Goal: Transaction & Acquisition: Purchase product/service

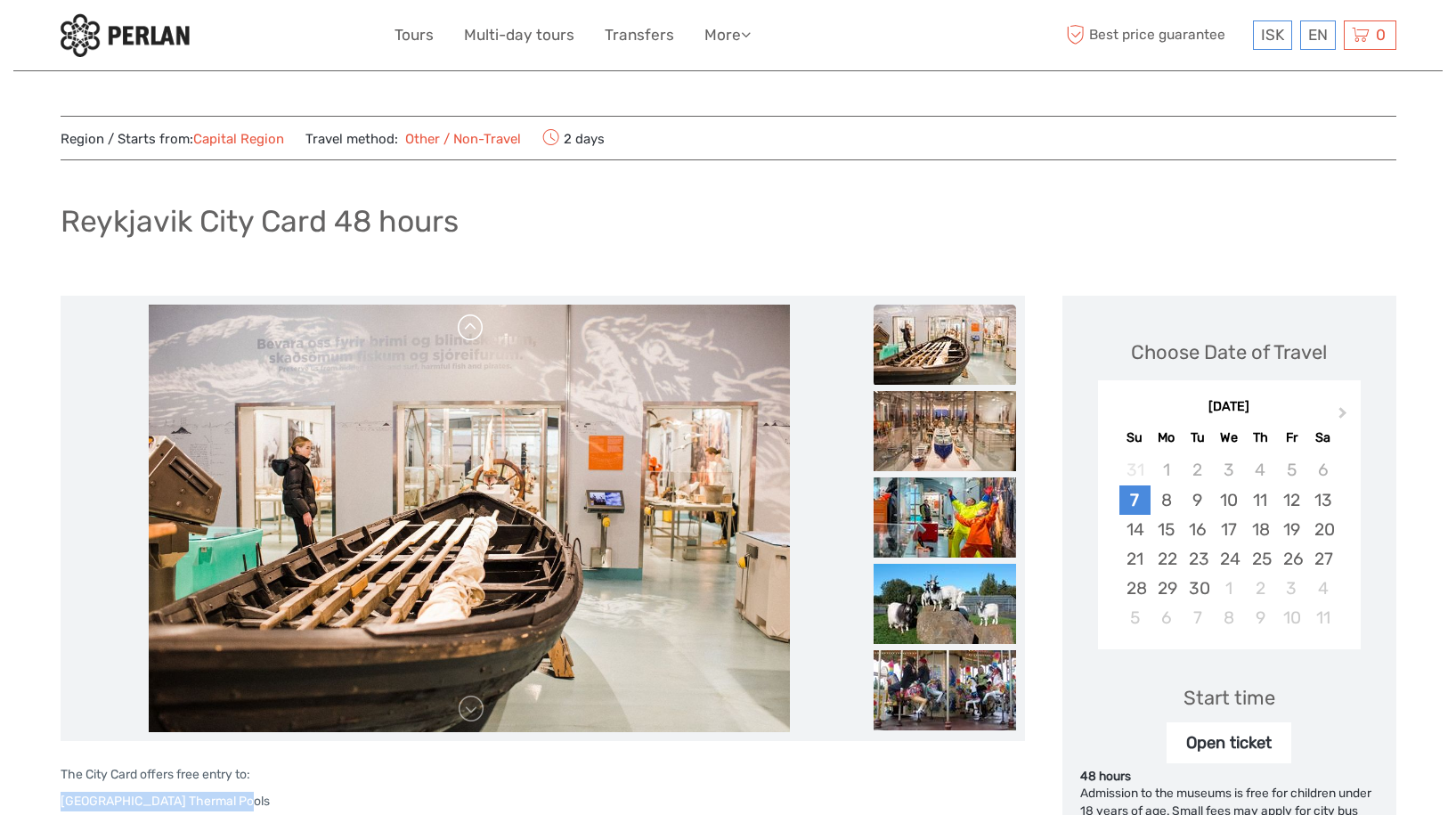
click at [464, 328] on link at bounding box center [472, 328] width 29 height 29
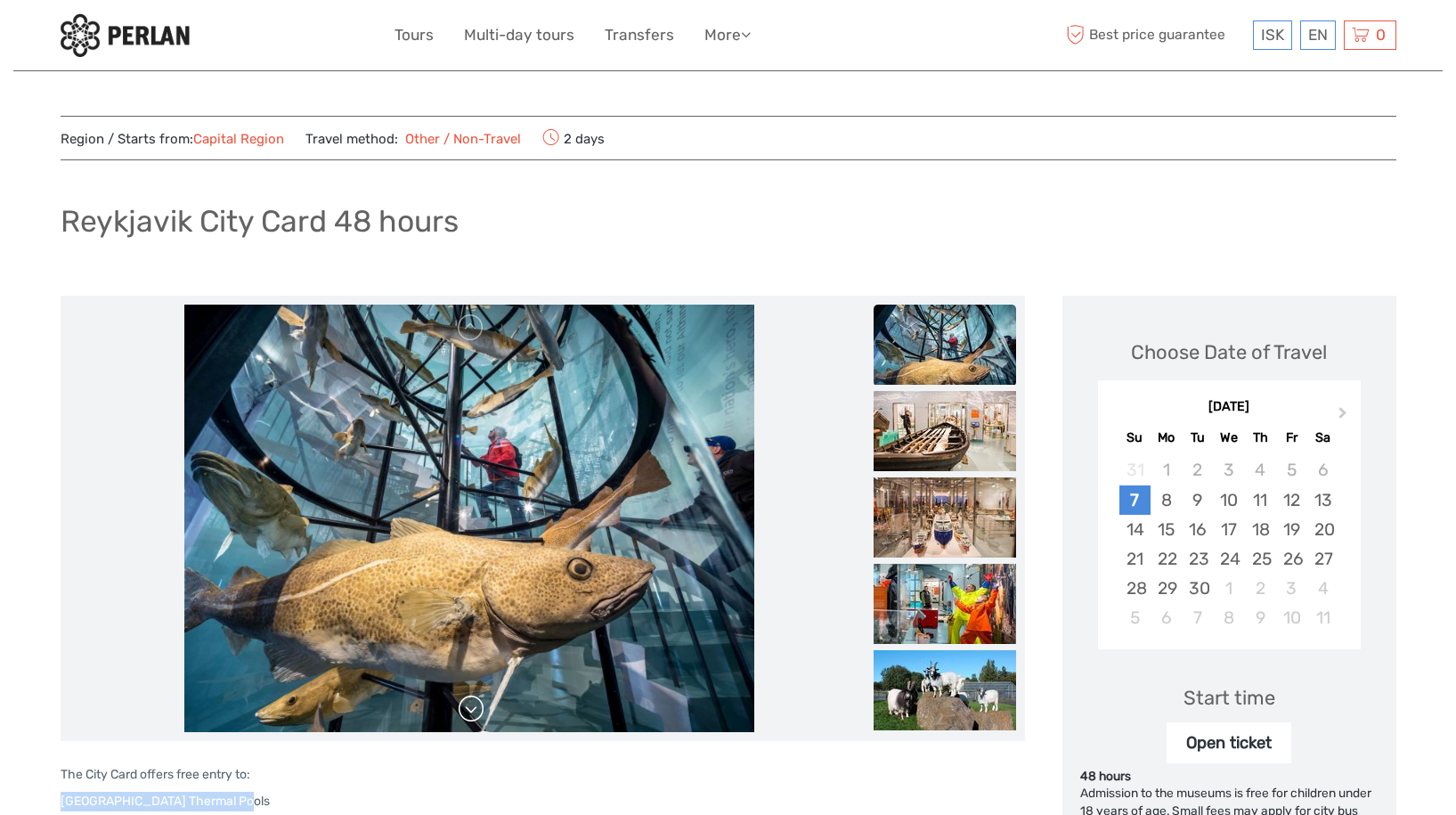
click at [471, 710] on link at bounding box center [472, 709] width 29 height 29
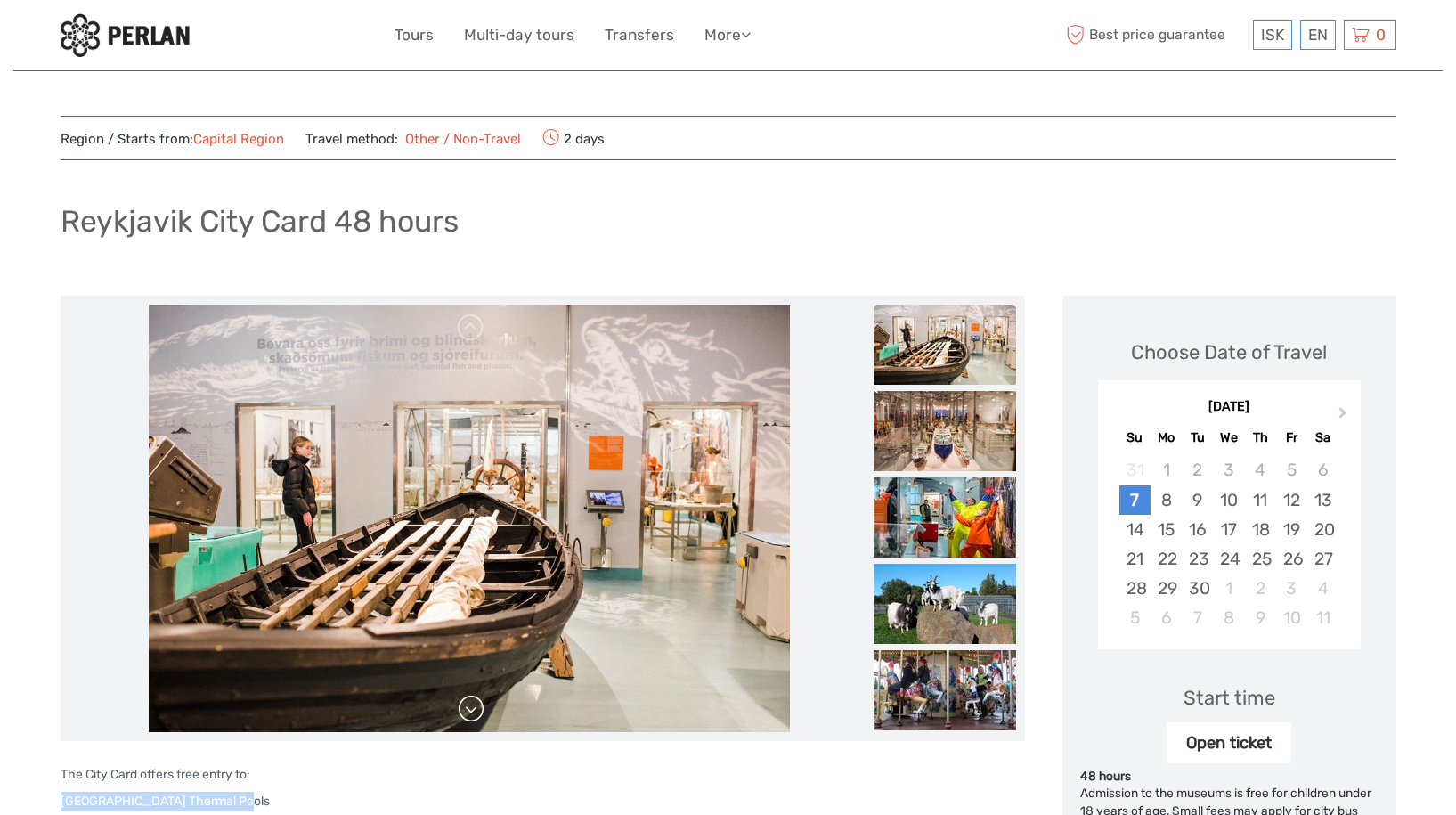
click at [471, 710] on link at bounding box center [472, 709] width 29 height 29
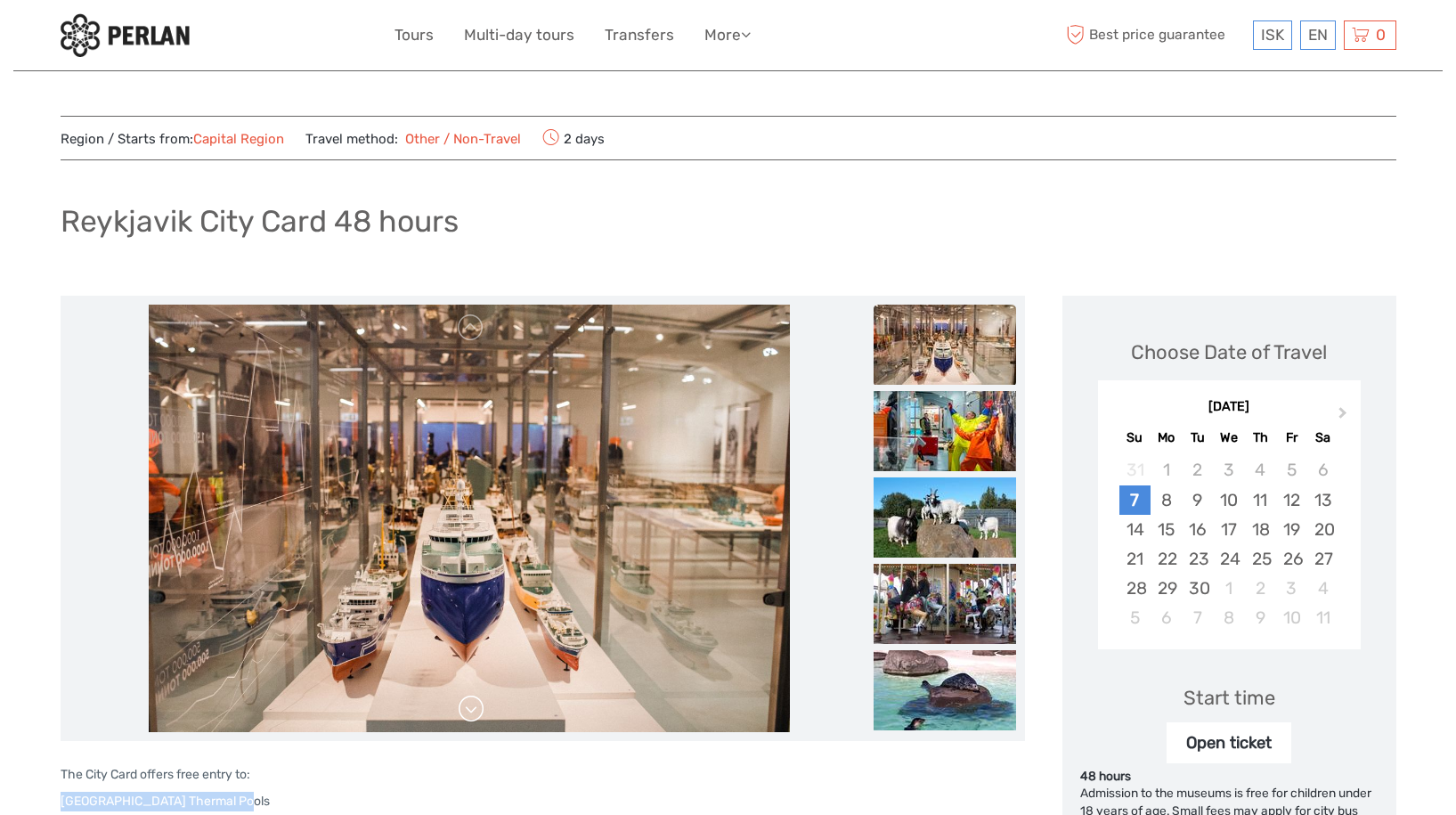
click at [471, 710] on link at bounding box center [472, 709] width 29 height 29
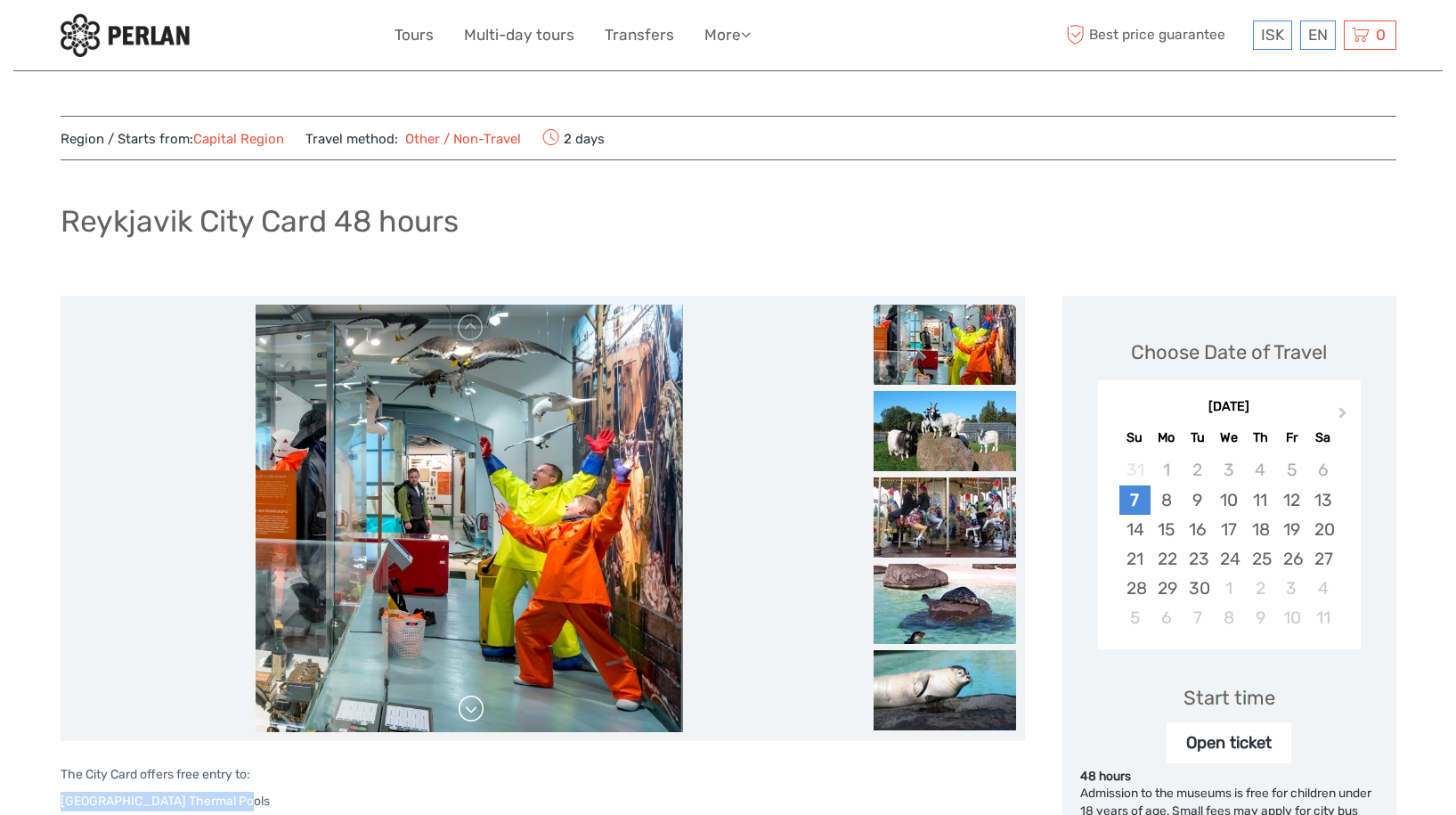
click at [471, 710] on link at bounding box center [472, 709] width 29 height 29
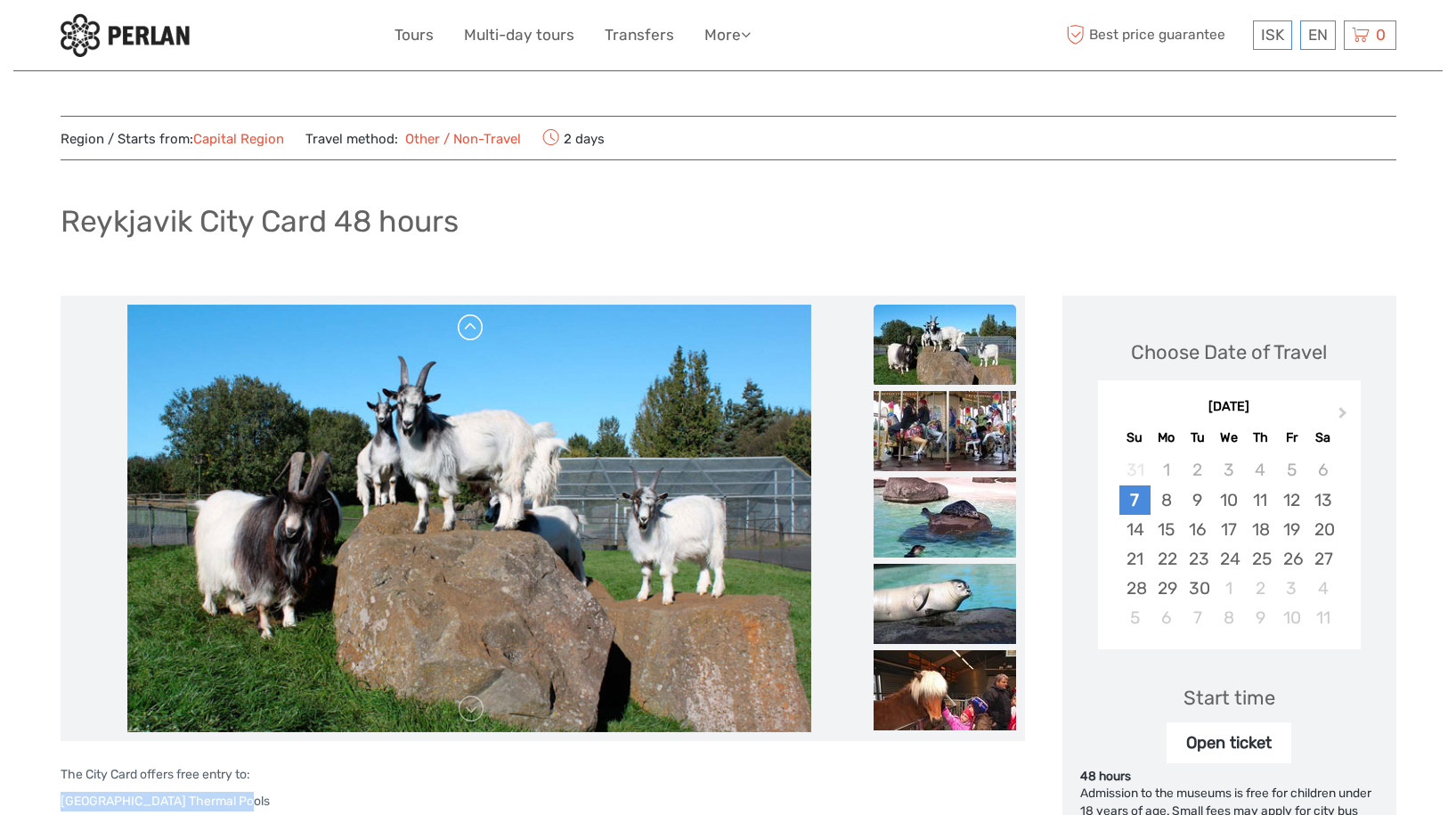
click at [471, 325] on link at bounding box center [472, 328] width 29 height 29
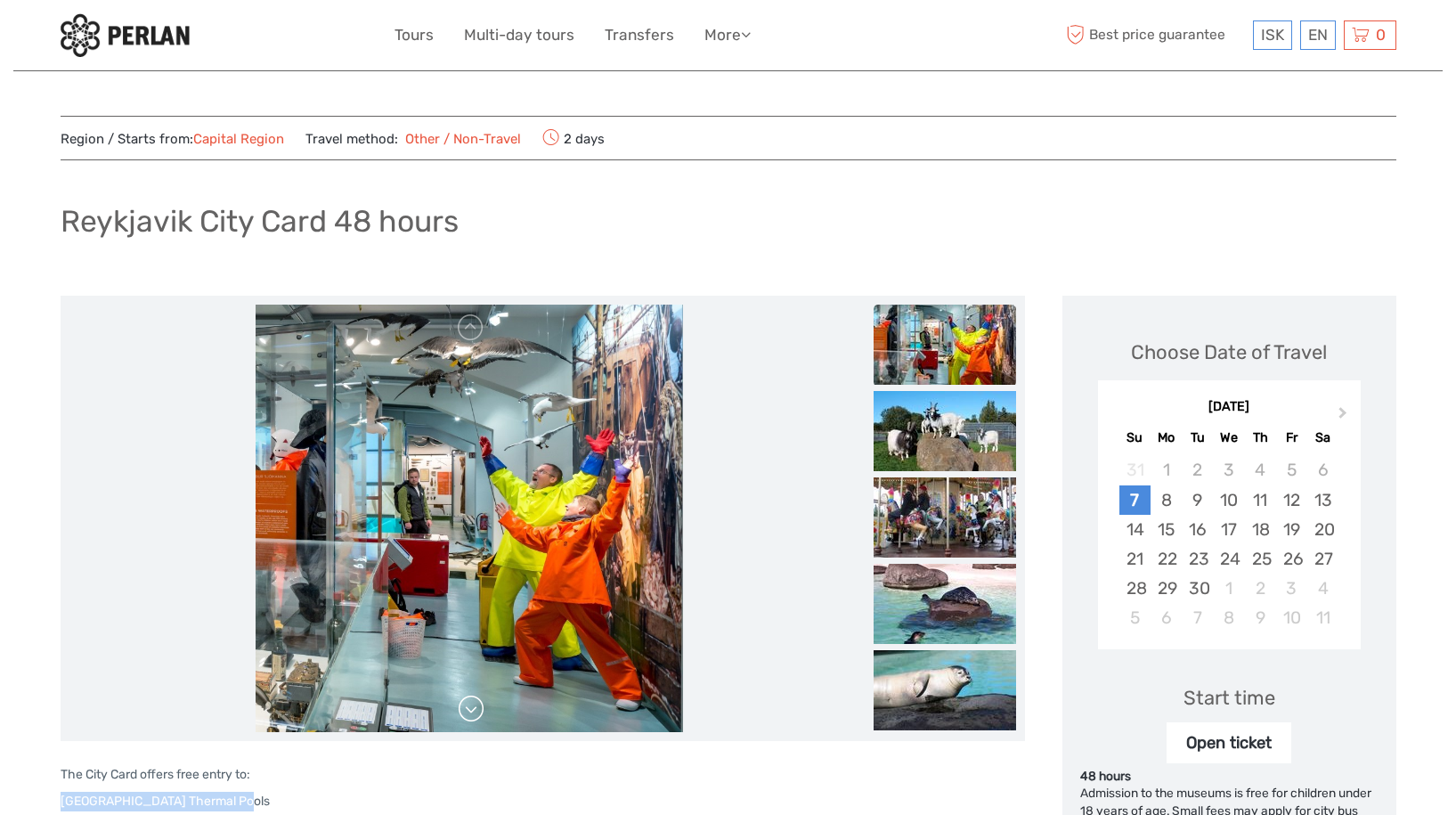
click at [476, 716] on link at bounding box center [472, 709] width 29 height 29
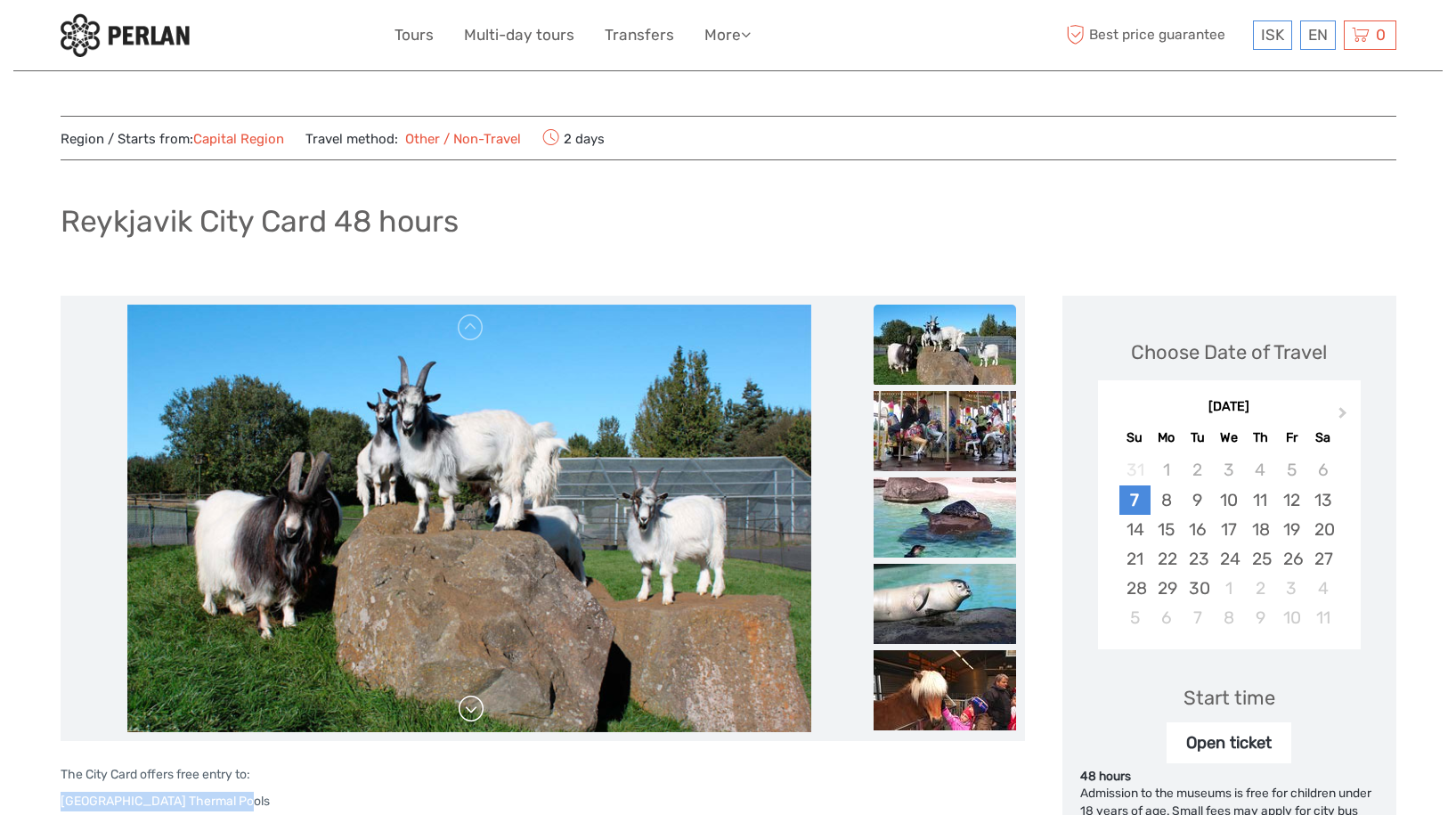
click at [476, 716] on link at bounding box center [472, 709] width 29 height 29
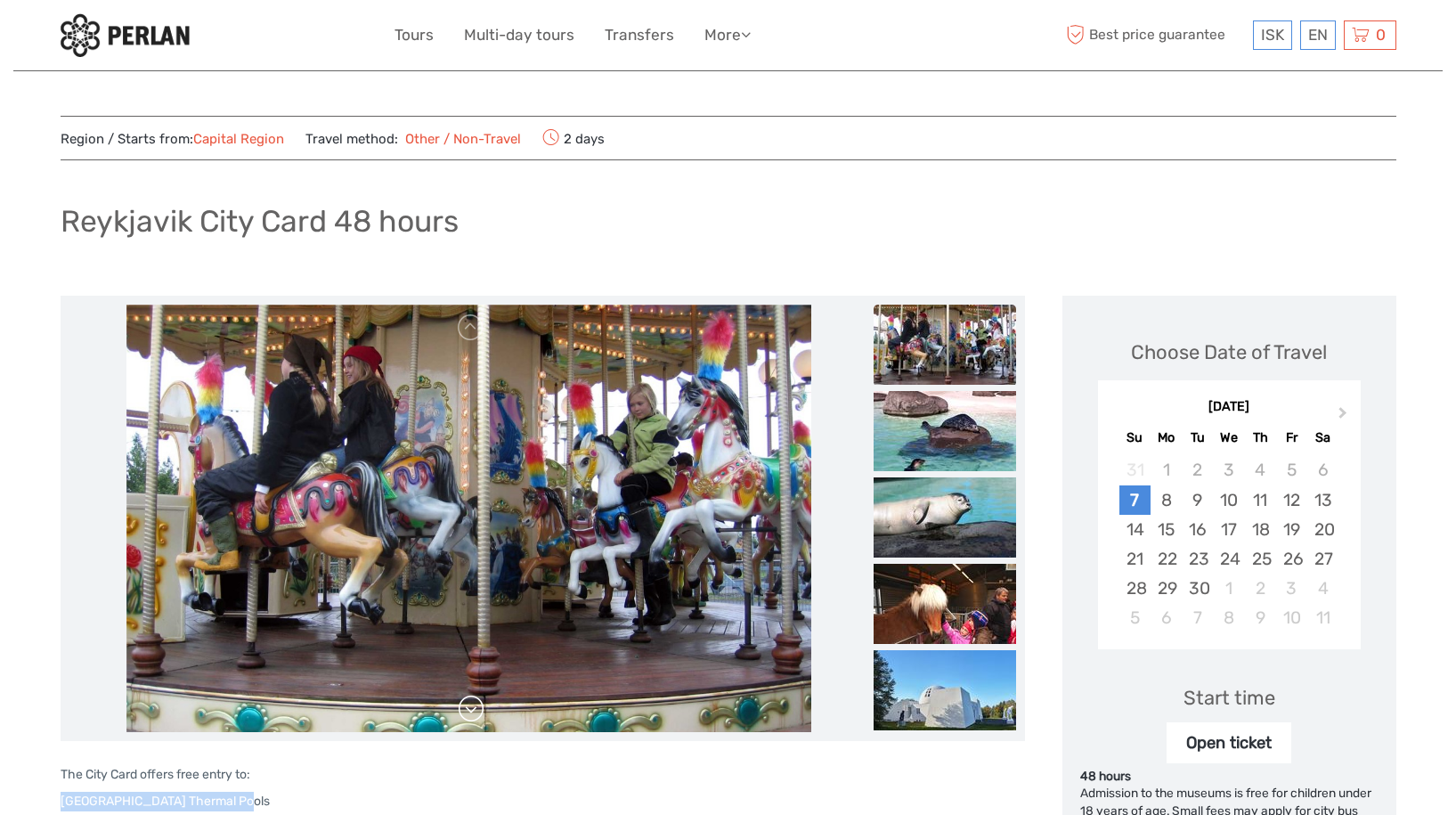
click at [476, 716] on link at bounding box center [472, 709] width 29 height 29
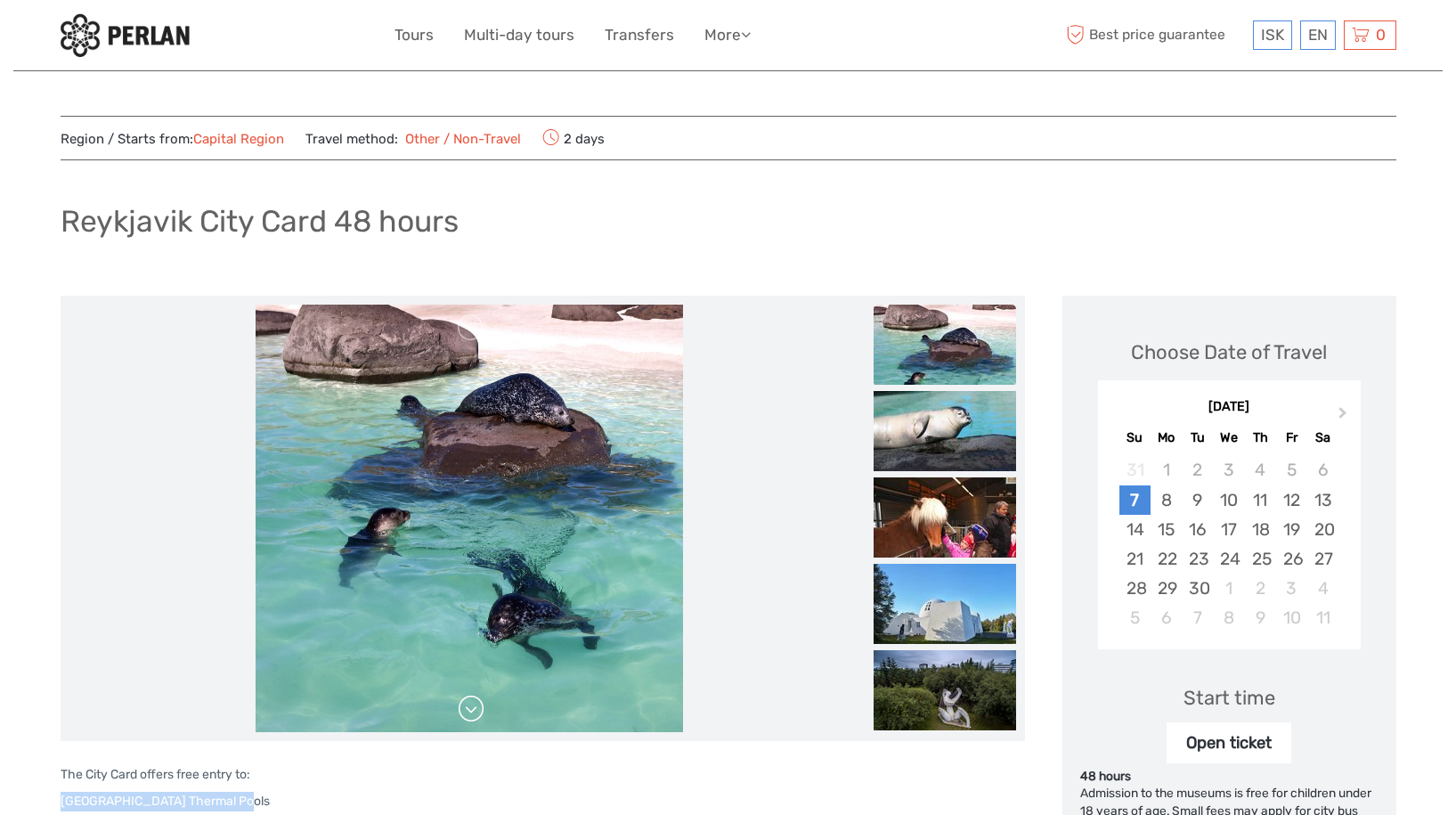
click at [476, 716] on link at bounding box center [472, 709] width 29 height 29
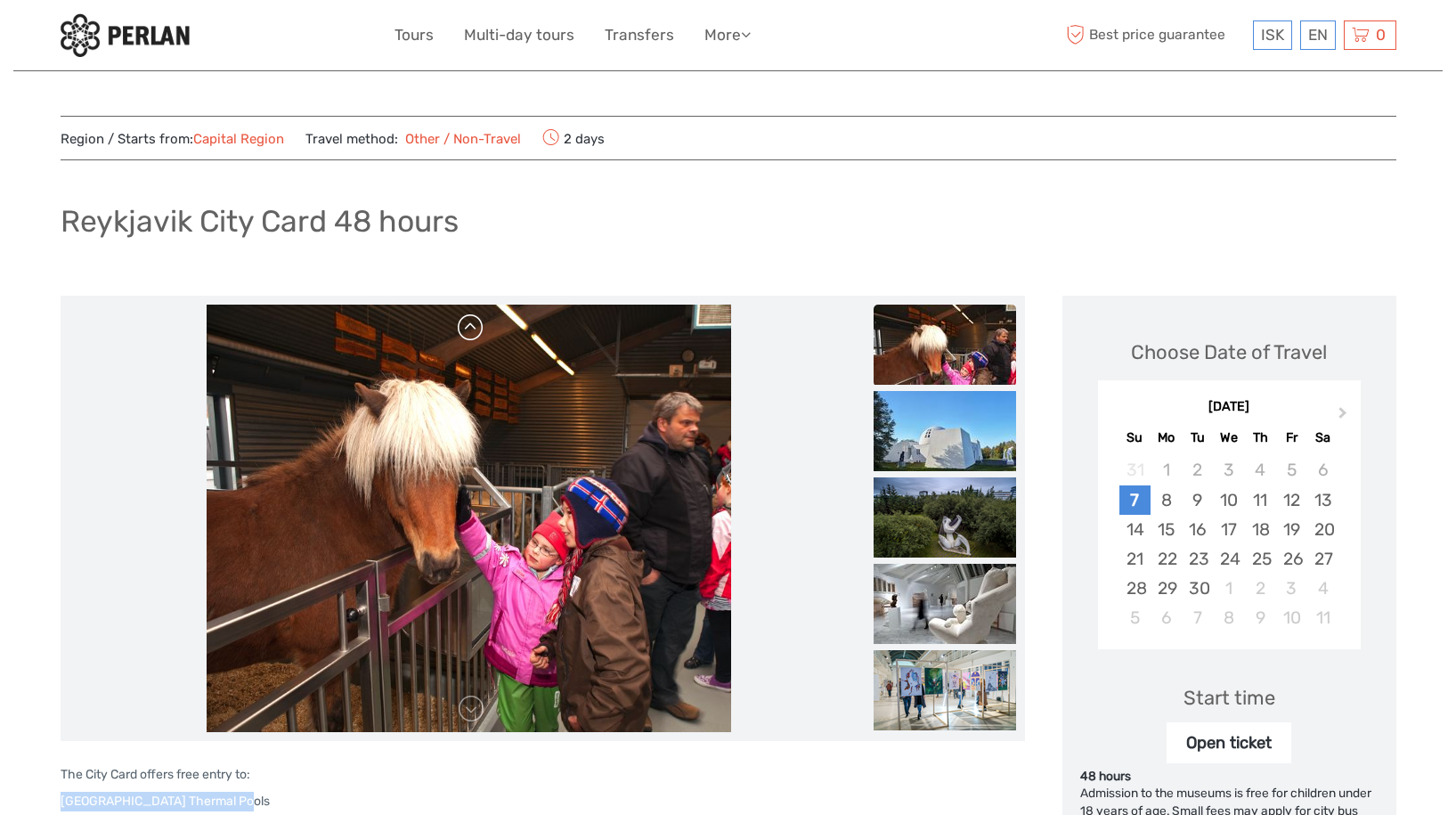
click at [464, 330] on link at bounding box center [472, 328] width 29 height 29
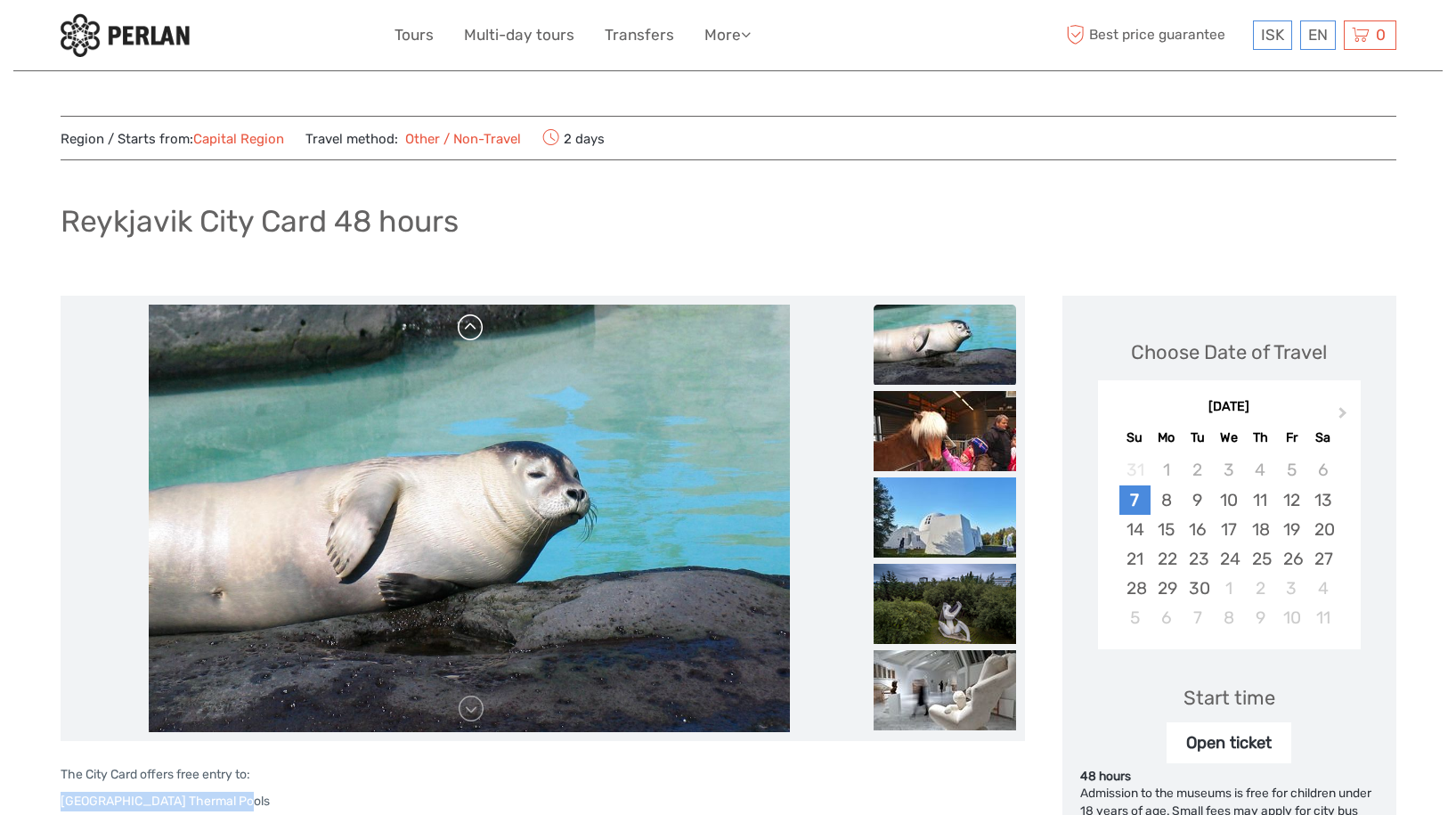
click at [476, 336] on link at bounding box center [472, 328] width 29 height 29
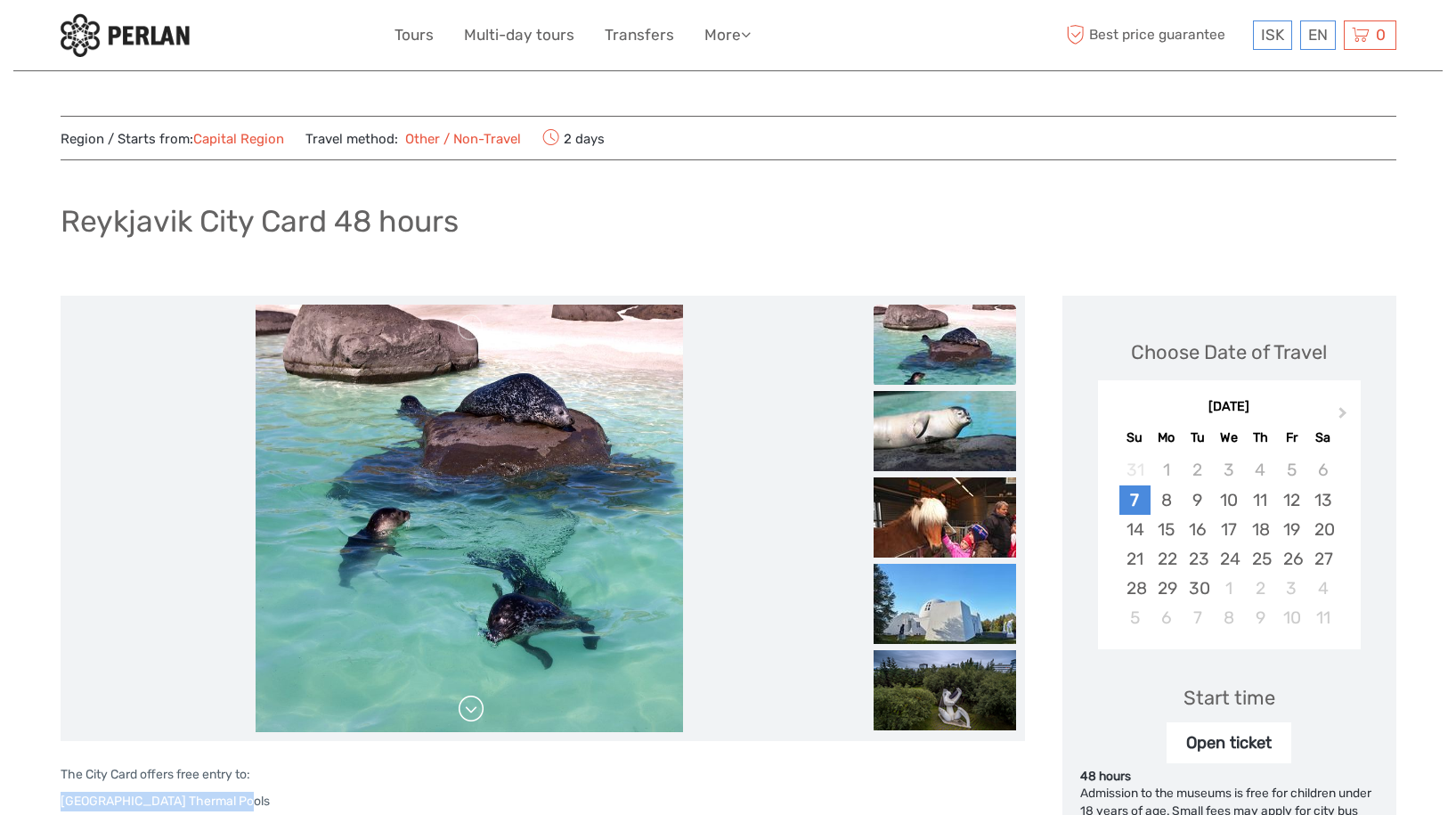
click at [476, 716] on link at bounding box center [472, 709] width 29 height 29
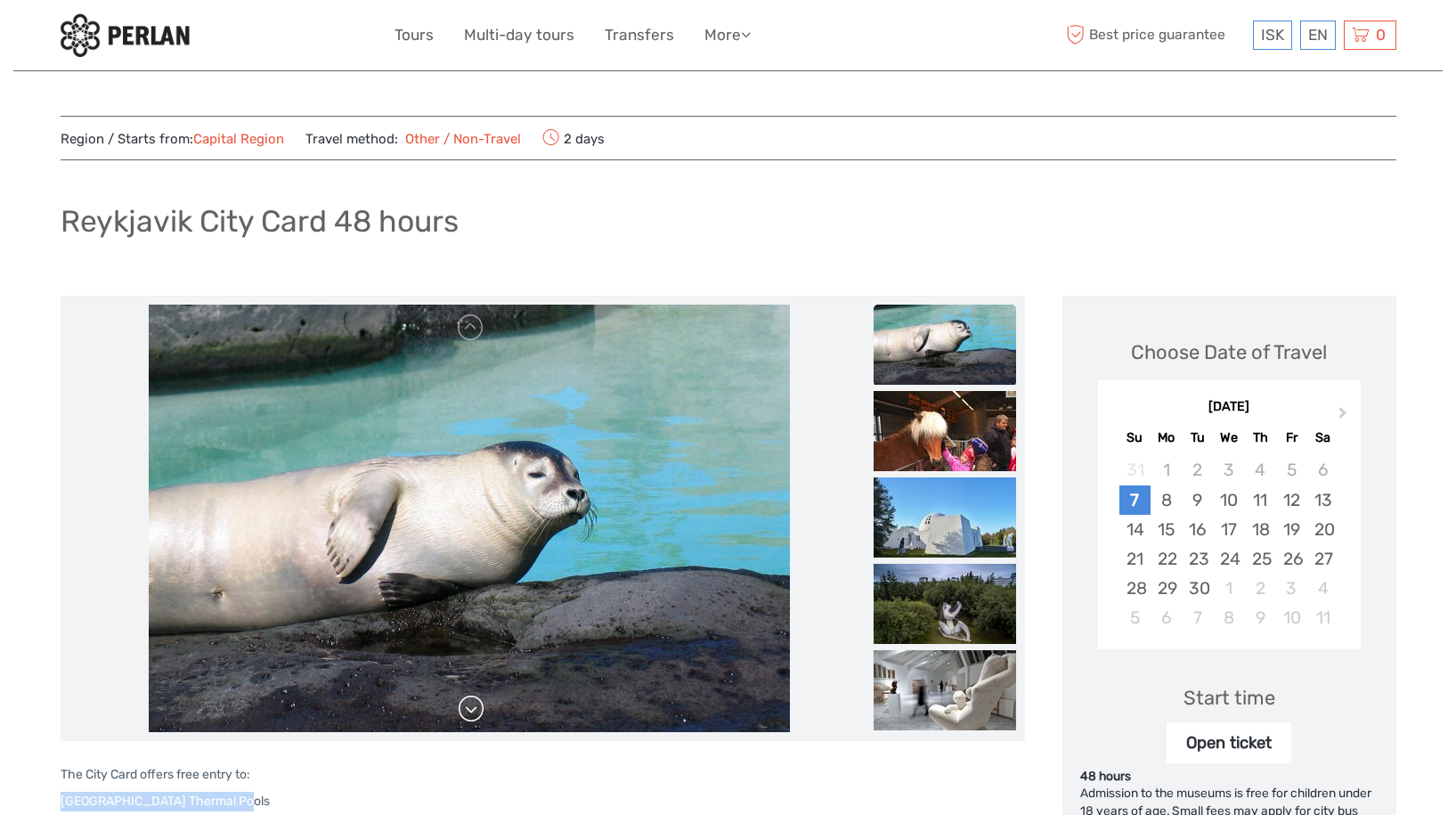
click at [471, 710] on link at bounding box center [472, 709] width 29 height 29
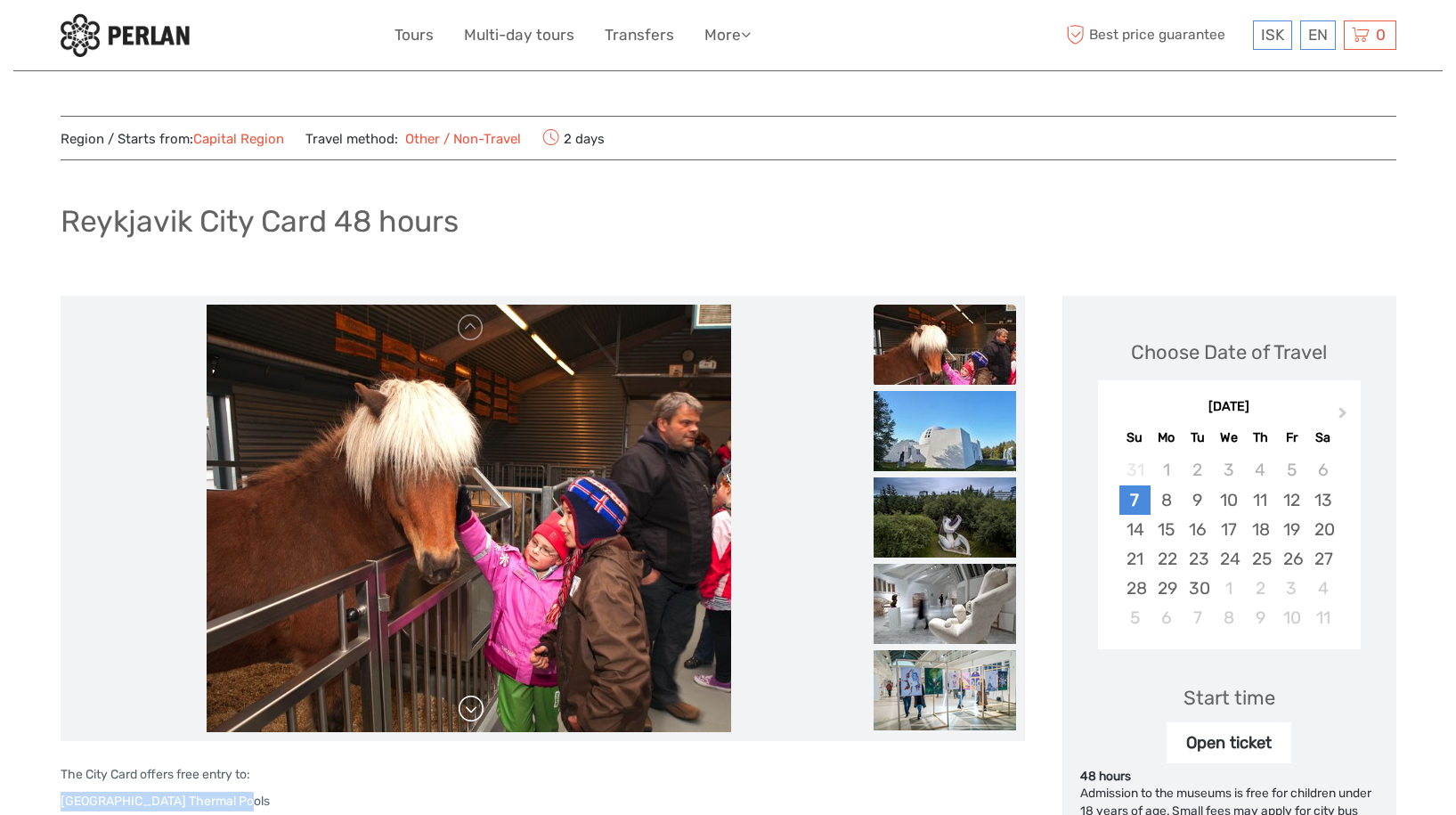
click at [471, 710] on link at bounding box center [472, 709] width 29 height 29
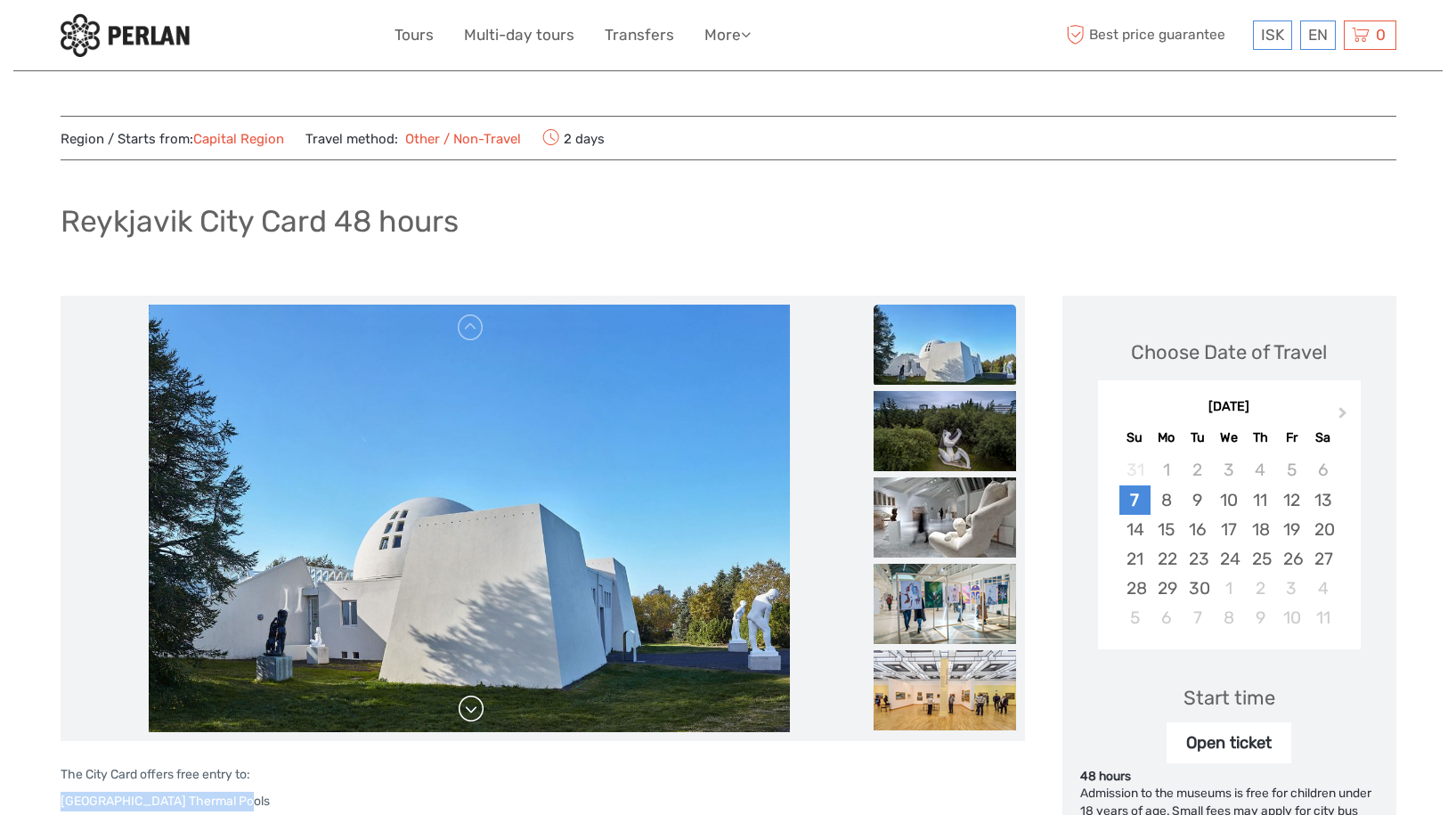
click at [471, 710] on link at bounding box center [472, 709] width 29 height 29
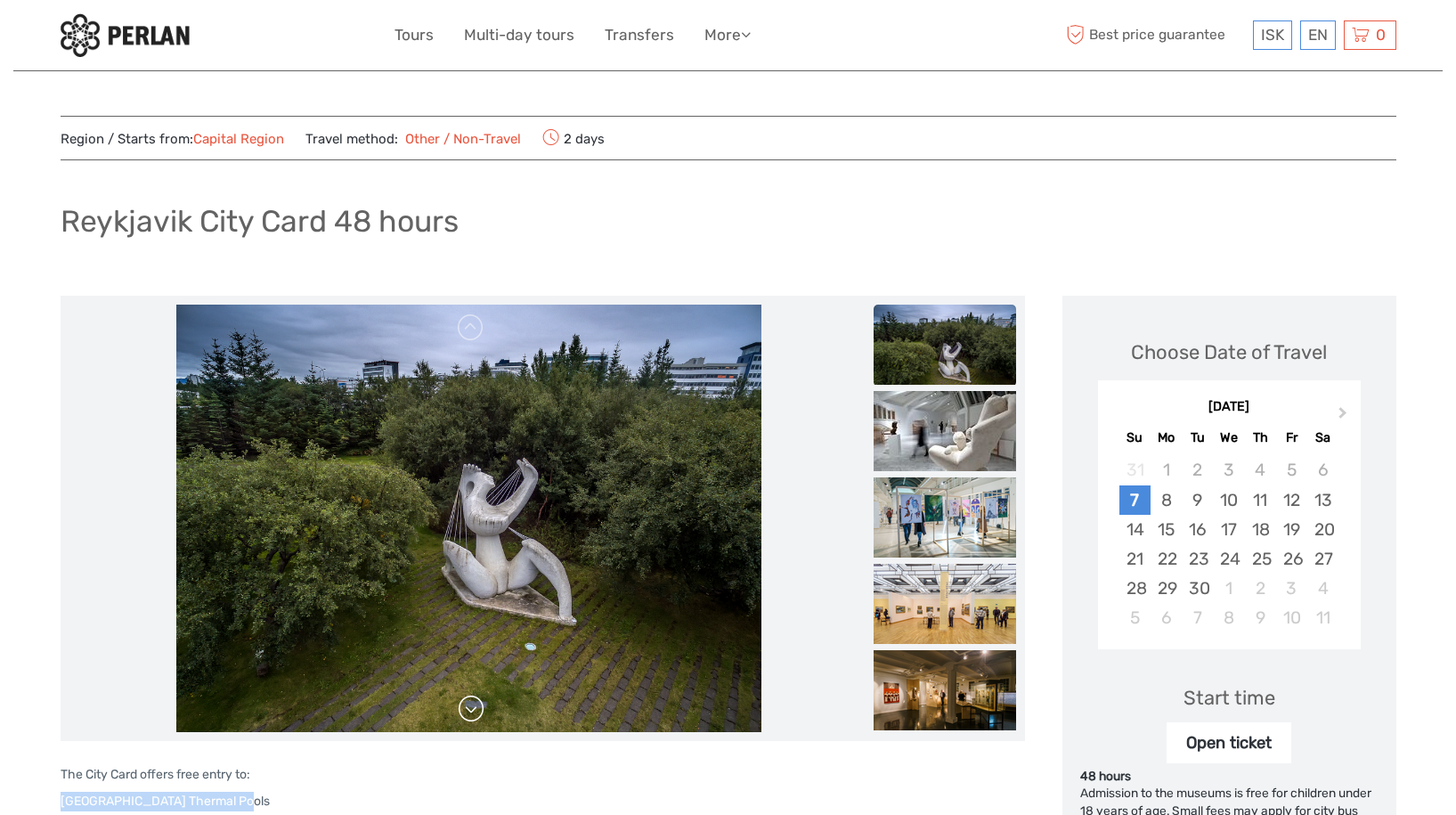
click at [471, 710] on link at bounding box center [472, 709] width 29 height 29
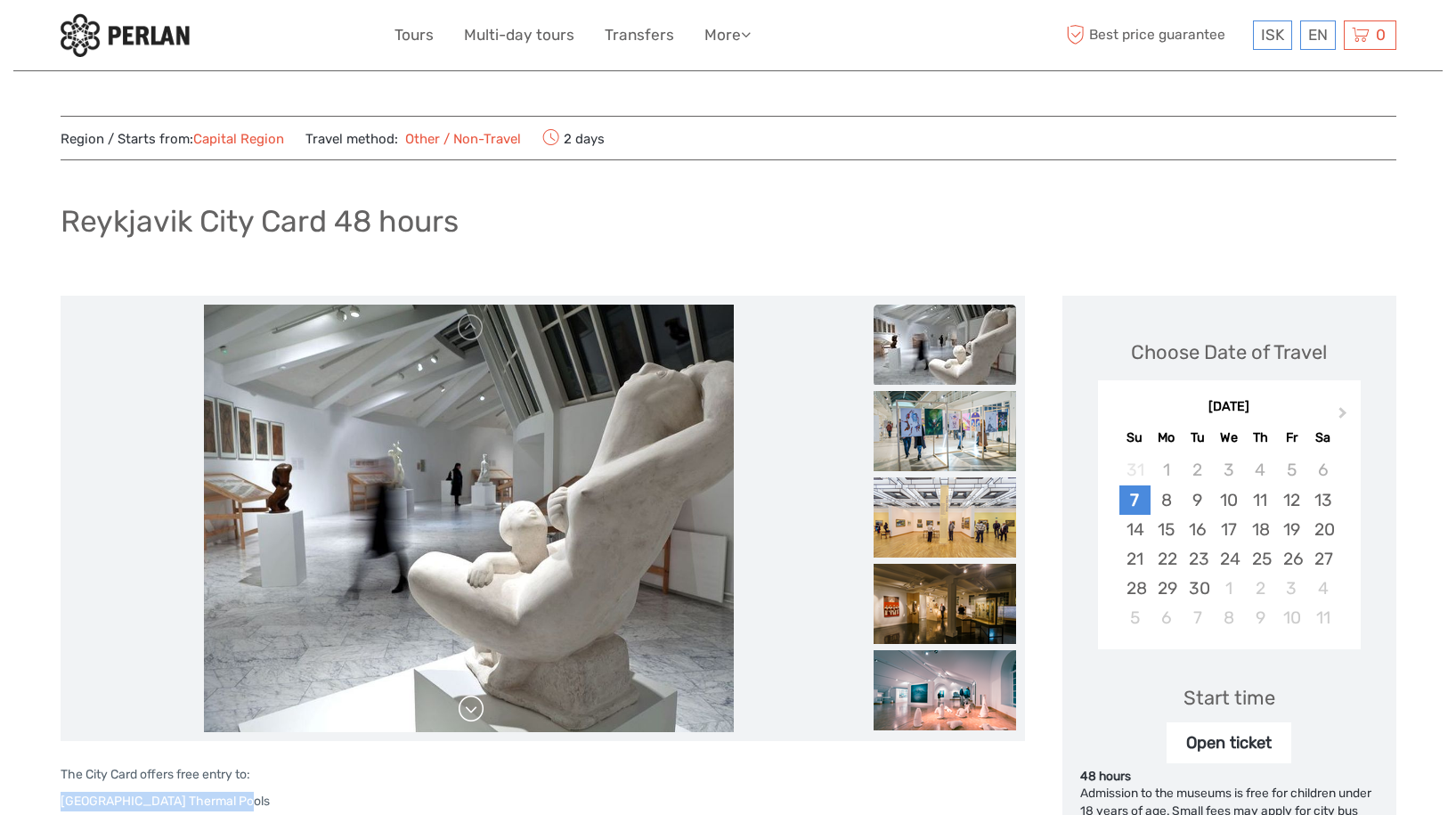
click at [466, 710] on link at bounding box center [472, 709] width 29 height 29
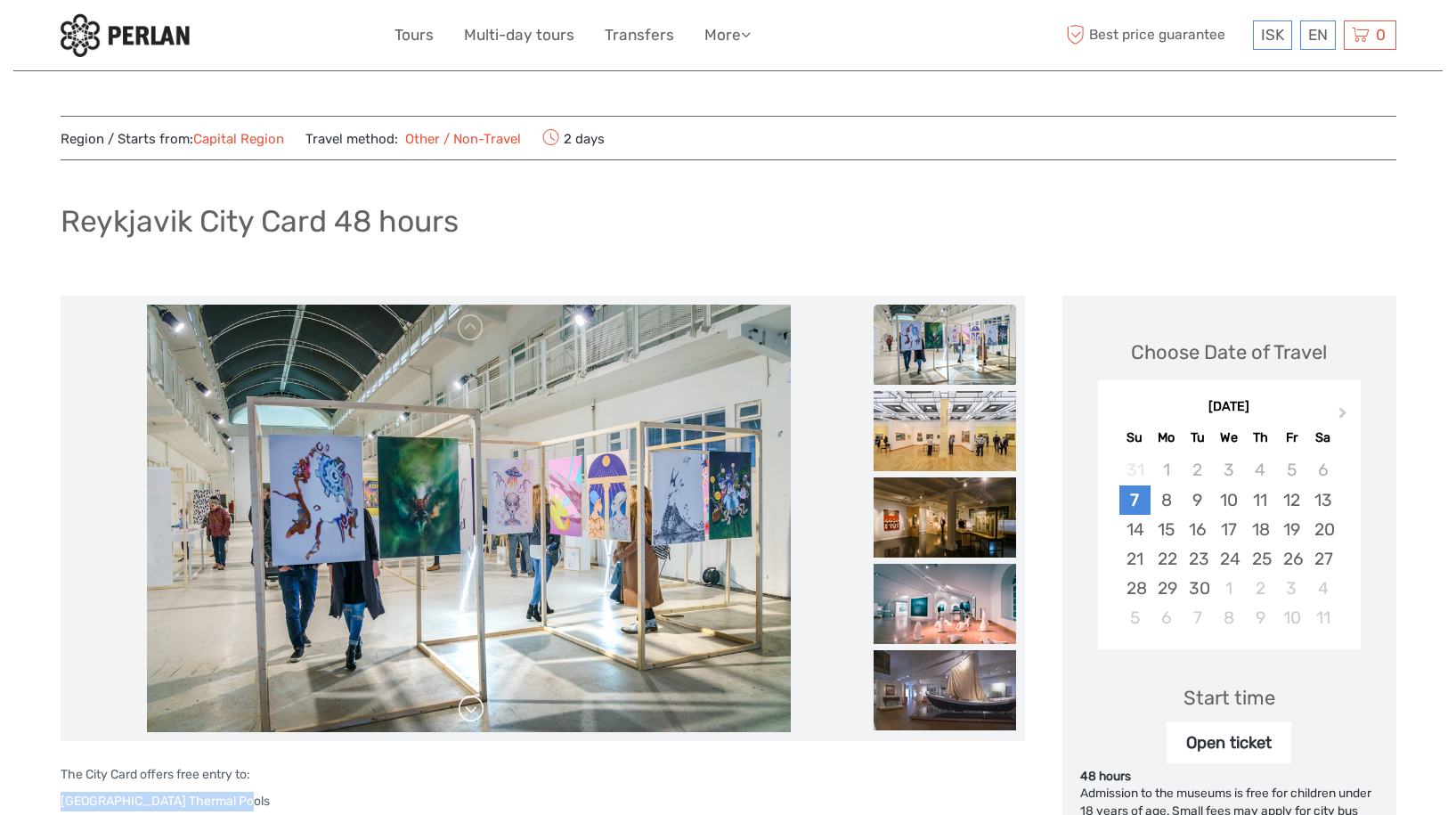
click at [468, 712] on link at bounding box center [472, 709] width 29 height 29
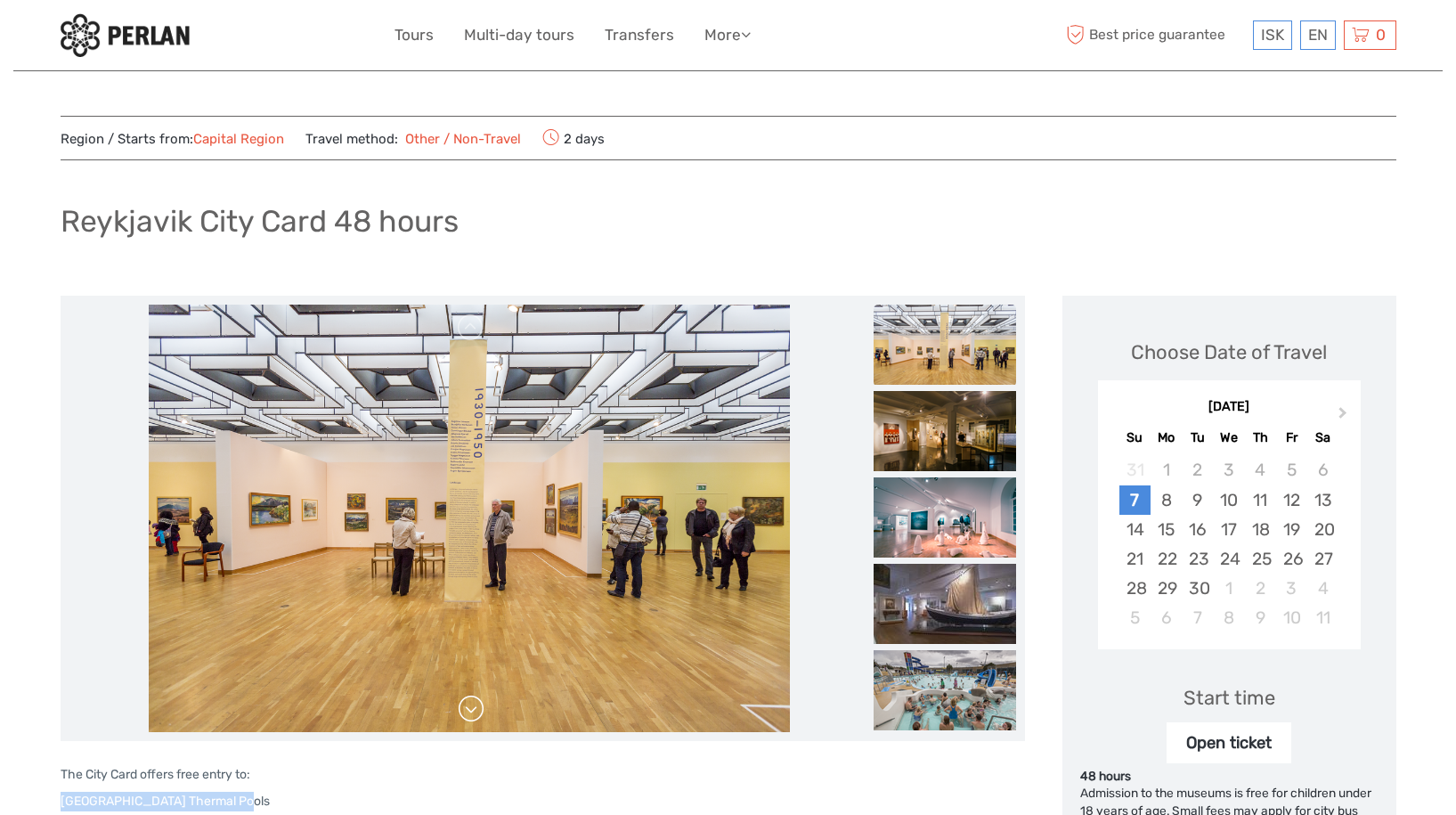
click at [468, 712] on link at bounding box center [472, 709] width 29 height 29
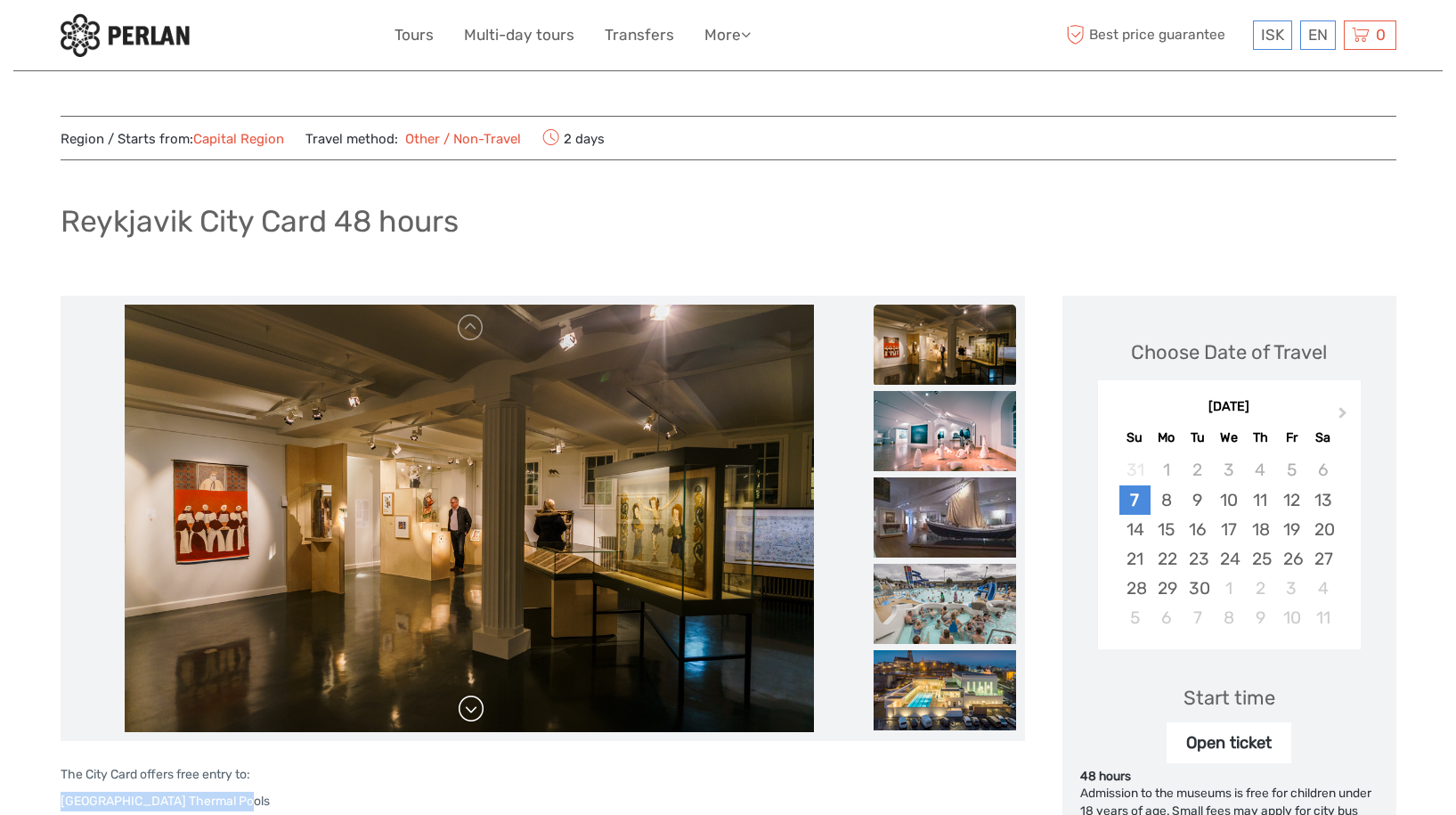
click at [468, 712] on link at bounding box center [472, 709] width 29 height 29
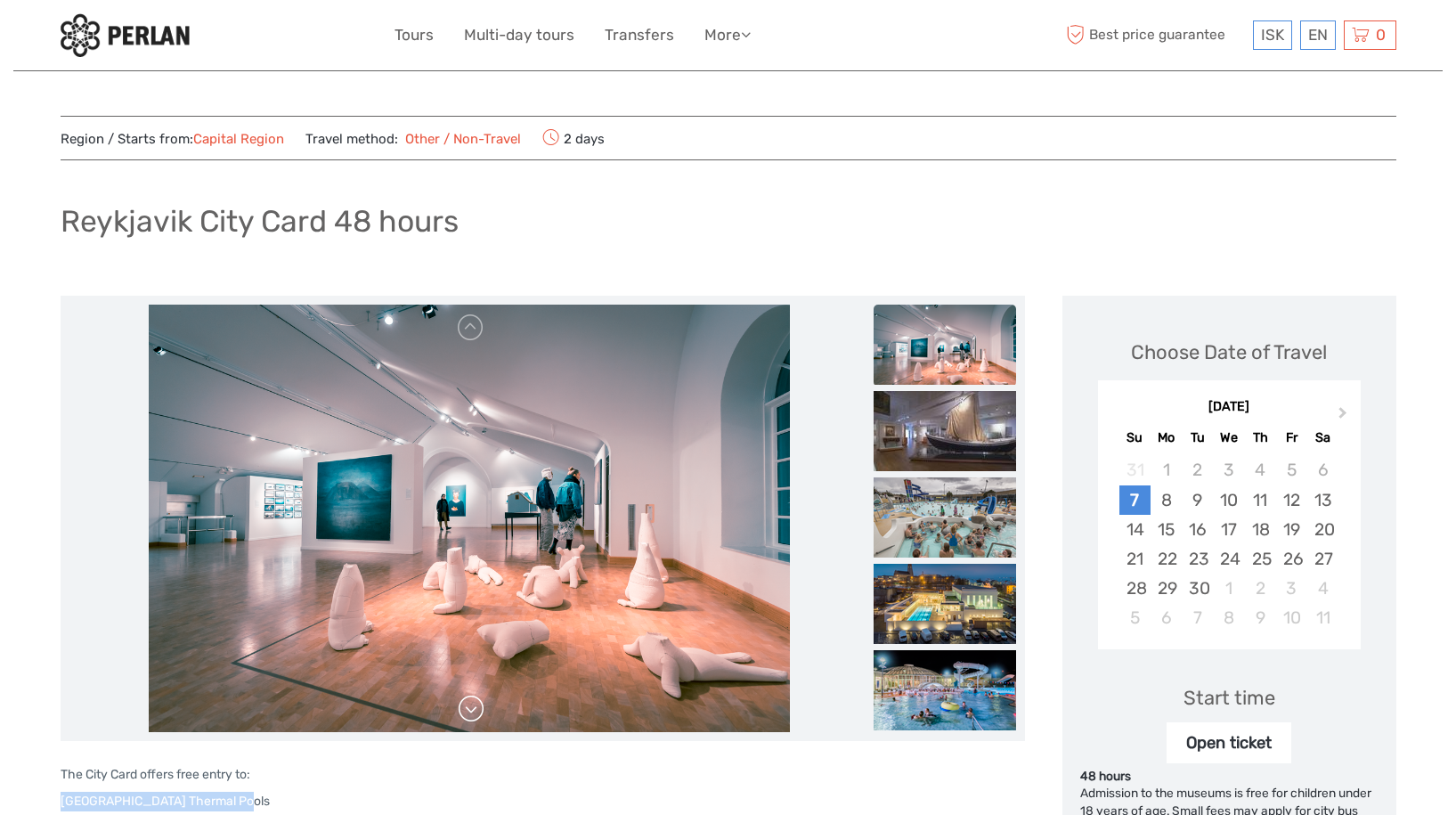
click at [468, 712] on link at bounding box center [472, 709] width 29 height 29
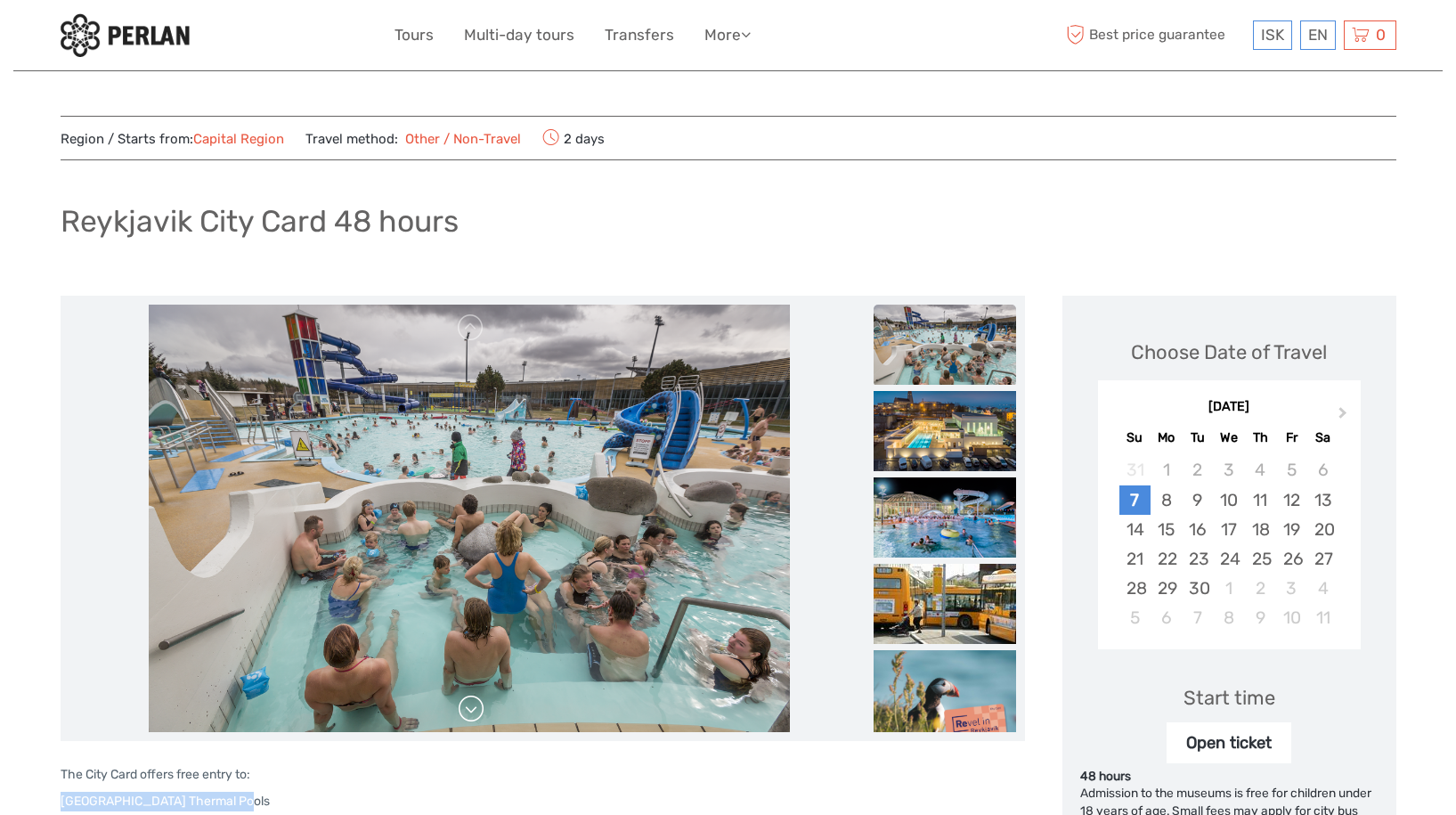
click at [468, 712] on link at bounding box center [472, 709] width 29 height 29
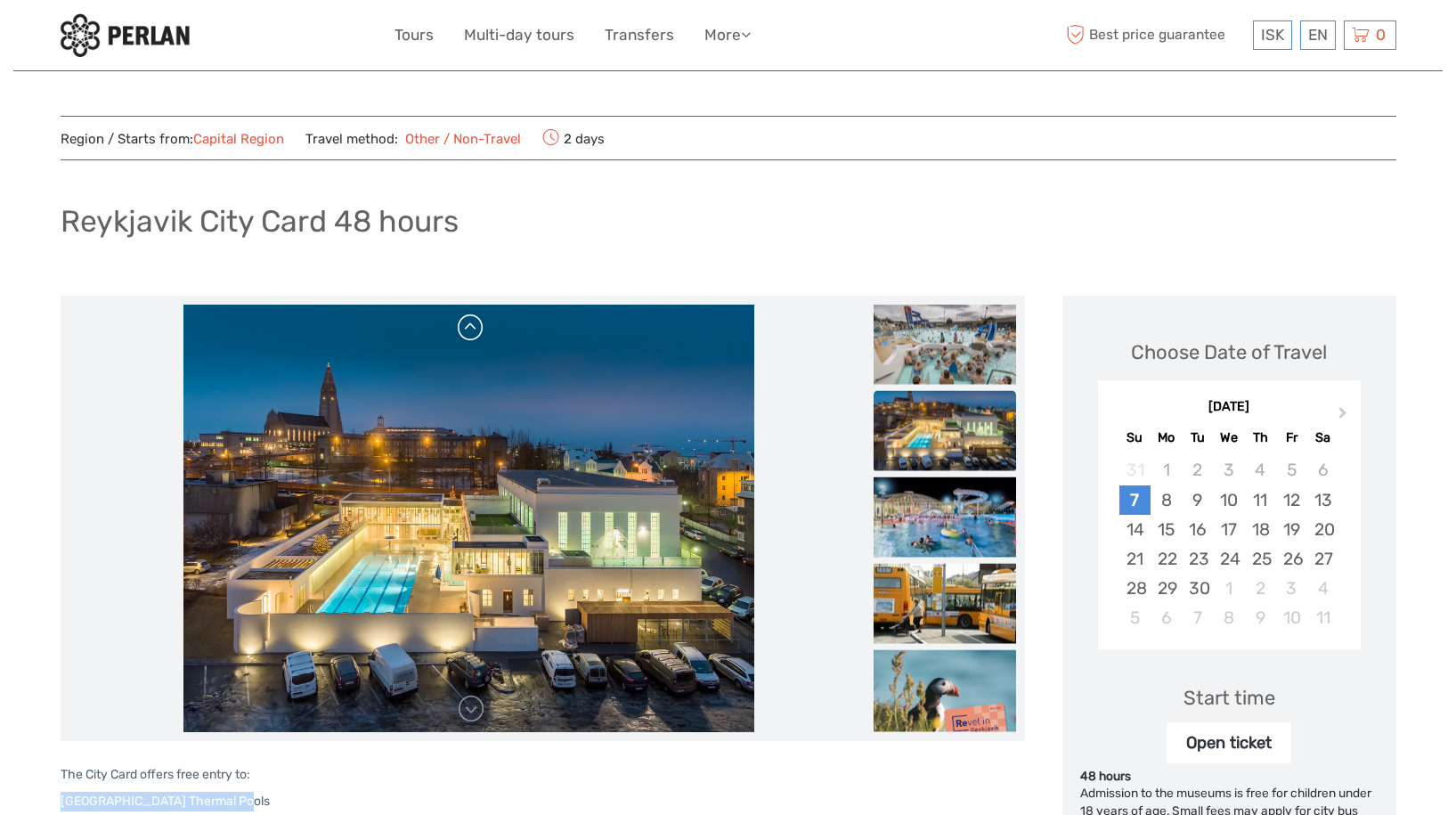
click at [470, 319] on link at bounding box center [472, 328] width 29 height 29
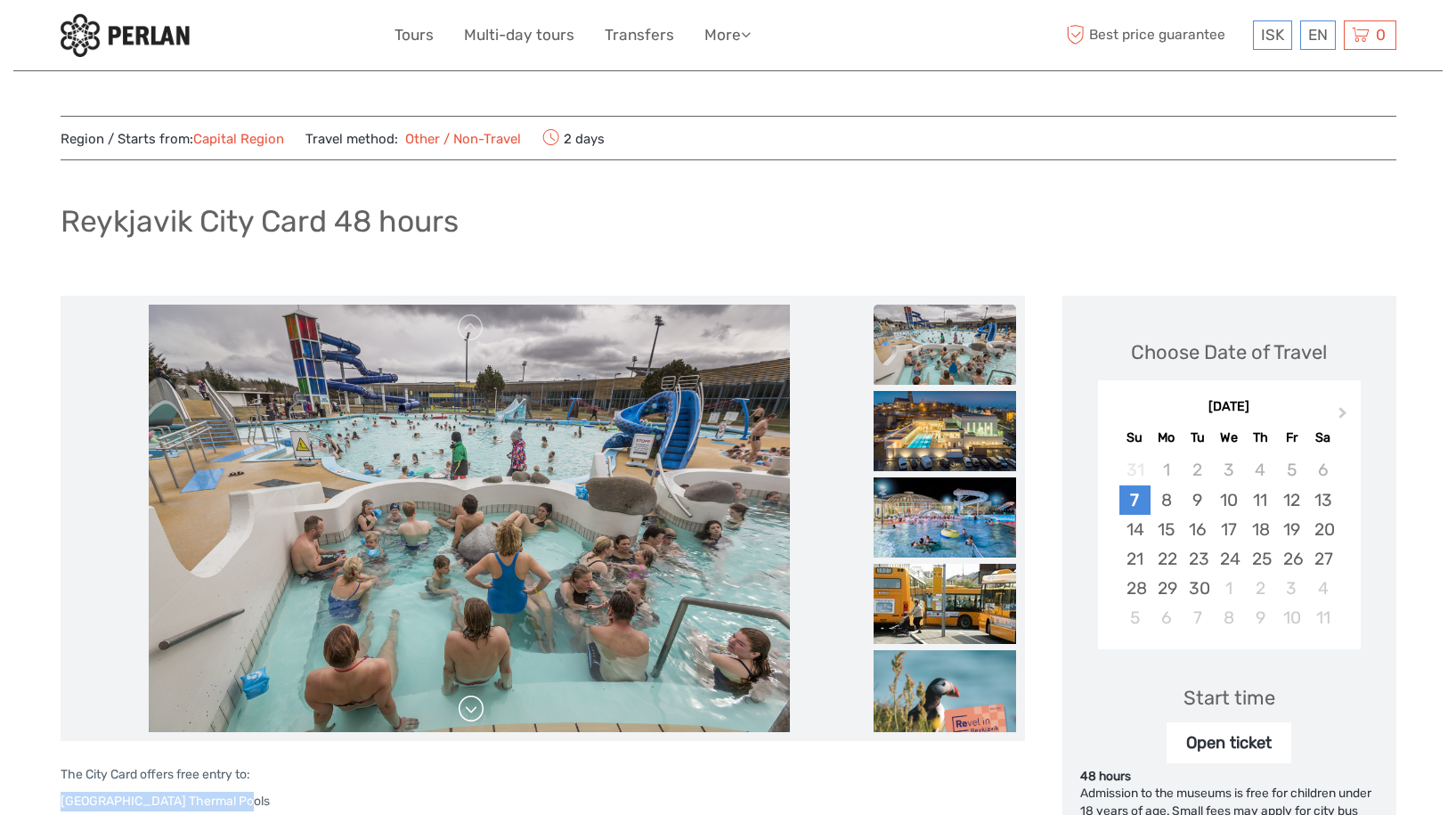
click at [471, 716] on link at bounding box center [472, 709] width 29 height 29
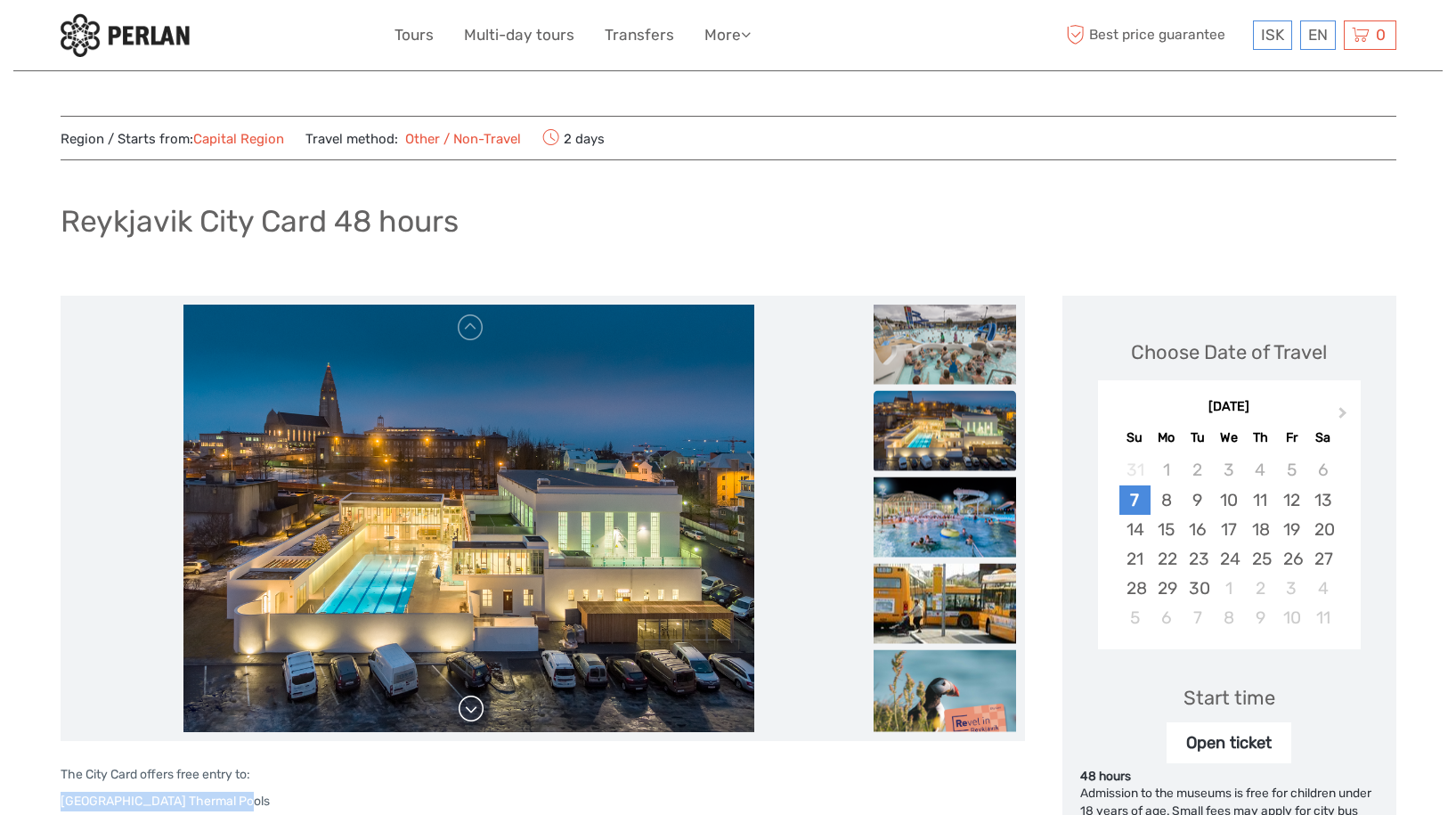
click at [471, 716] on link at bounding box center [472, 709] width 29 height 29
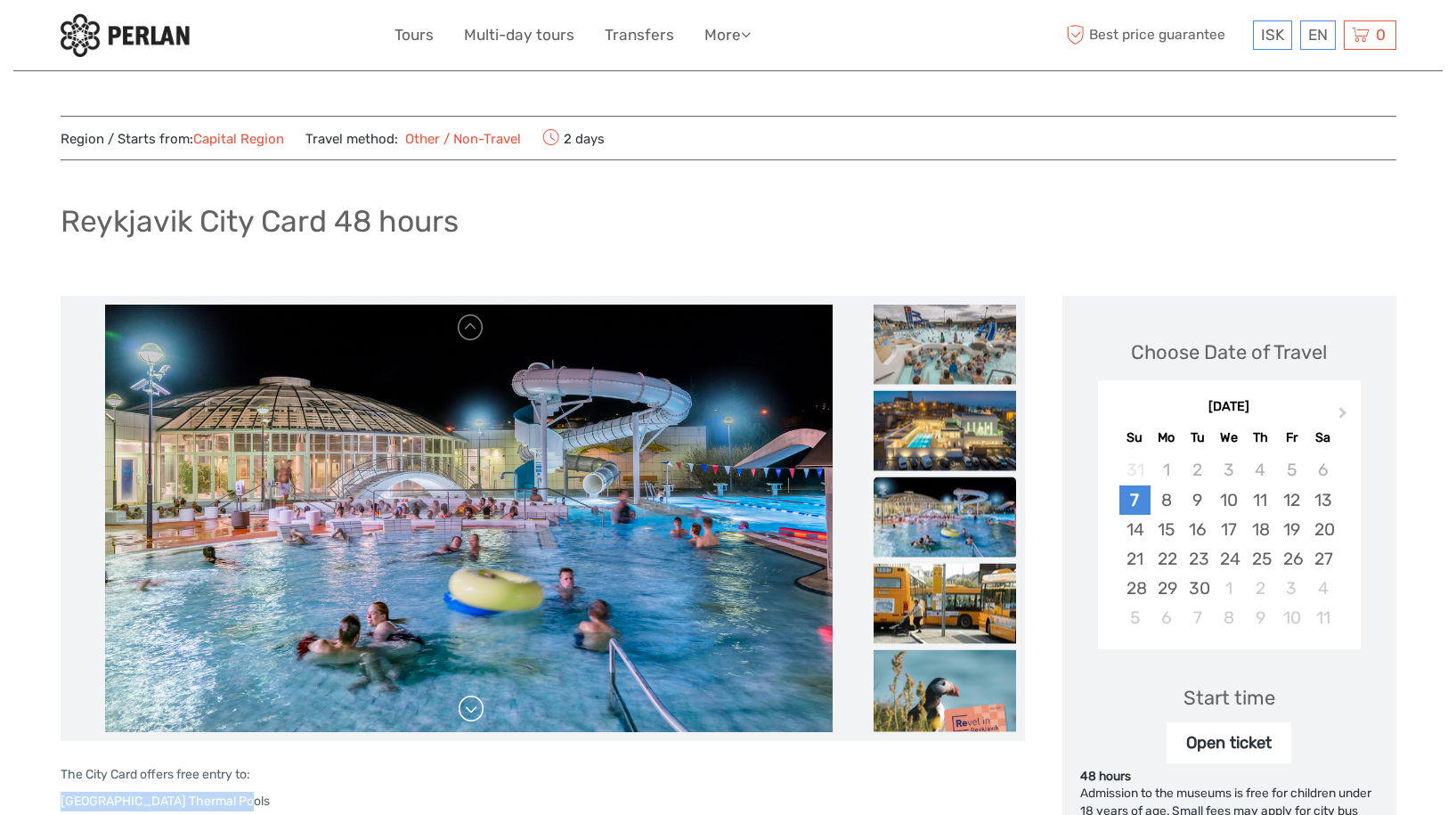
click at [471, 716] on link at bounding box center [472, 709] width 29 height 29
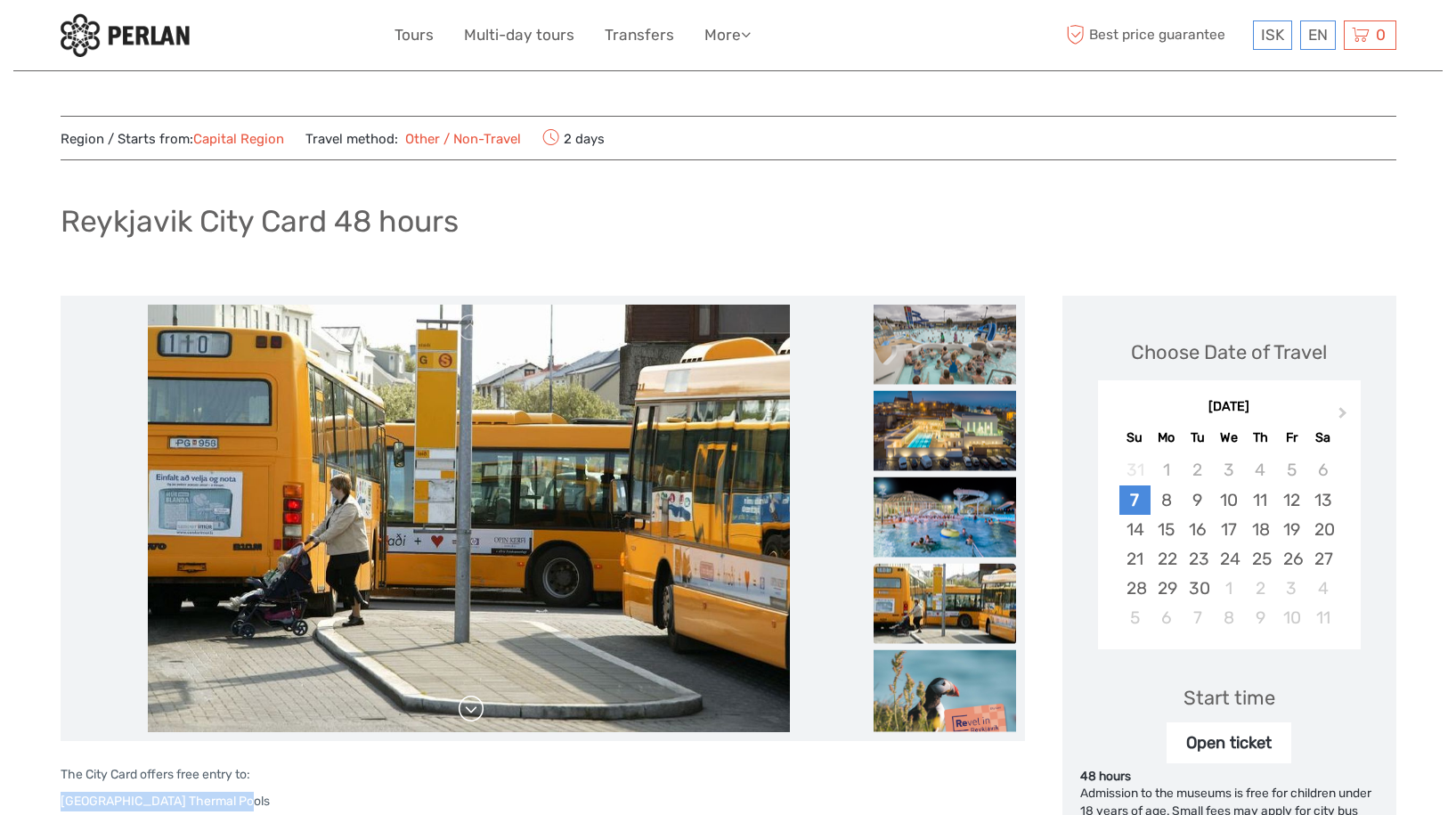
click at [471, 716] on link at bounding box center [472, 709] width 29 height 29
